Goal: Check status: Check status

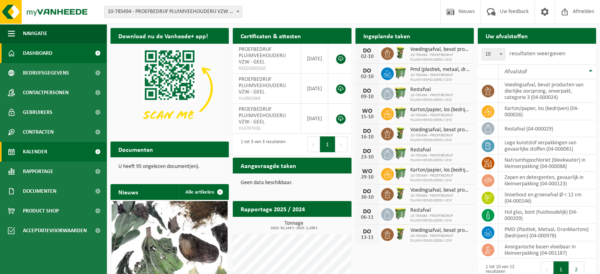
click at [47, 151] on span "Kalender" at bounding box center [35, 152] width 24 height 20
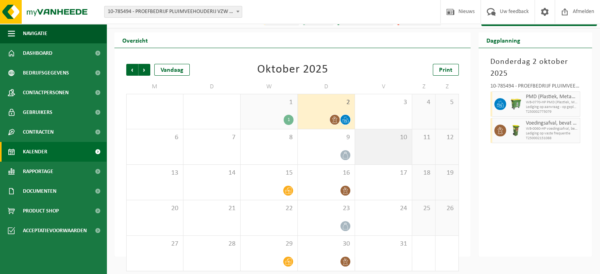
scroll to position [18, 0]
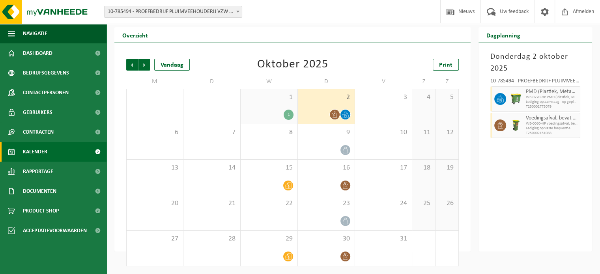
click at [336, 105] on div "2" at bounding box center [326, 106] width 57 height 35
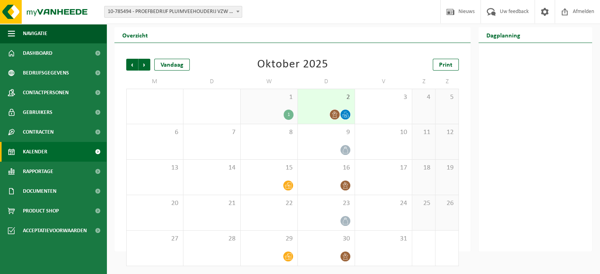
click at [337, 108] on div "2" at bounding box center [326, 106] width 57 height 35
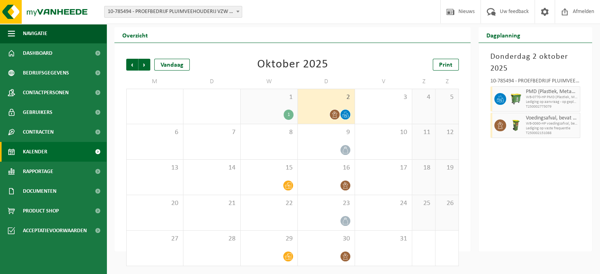
click at [291, 114] on div "1" at bounding box center [289, 115] width 10 height 10
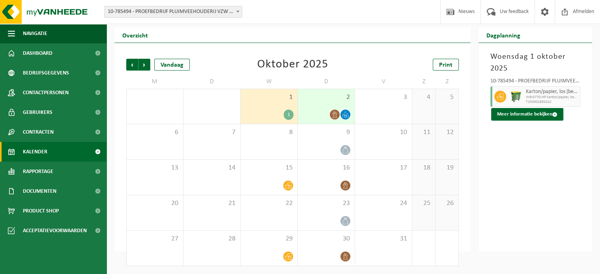
click at [345, 113] on icon at bounding box center [345, 114] width 7 height 7
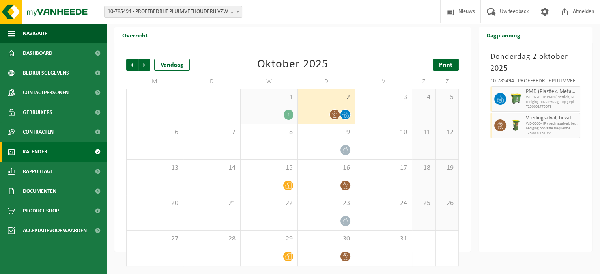
click at [438, 61] on link "Print" at bounding box center [446, 65] width 26 height 12
click at [146, 68] on span "Volgende" at bounding box center [144, 65] width 12 height 12
